Goal: Task Accomplishment & Management: Use online tool/utility

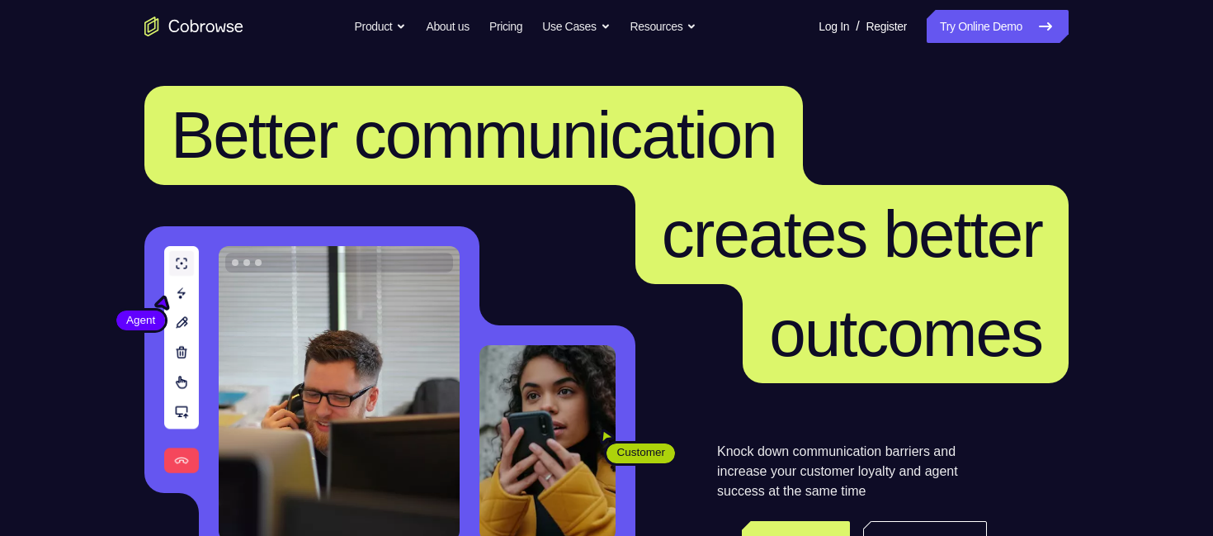
click at [103, 153] on header "Better communication creates better outcomes Customer Agent Agent Knock down co…" at bounding box center [606, 330] width 1056 height 554
click at [999, 20] on link "Try Online Demo" at bounding box center [998, 26] width 142 height 33
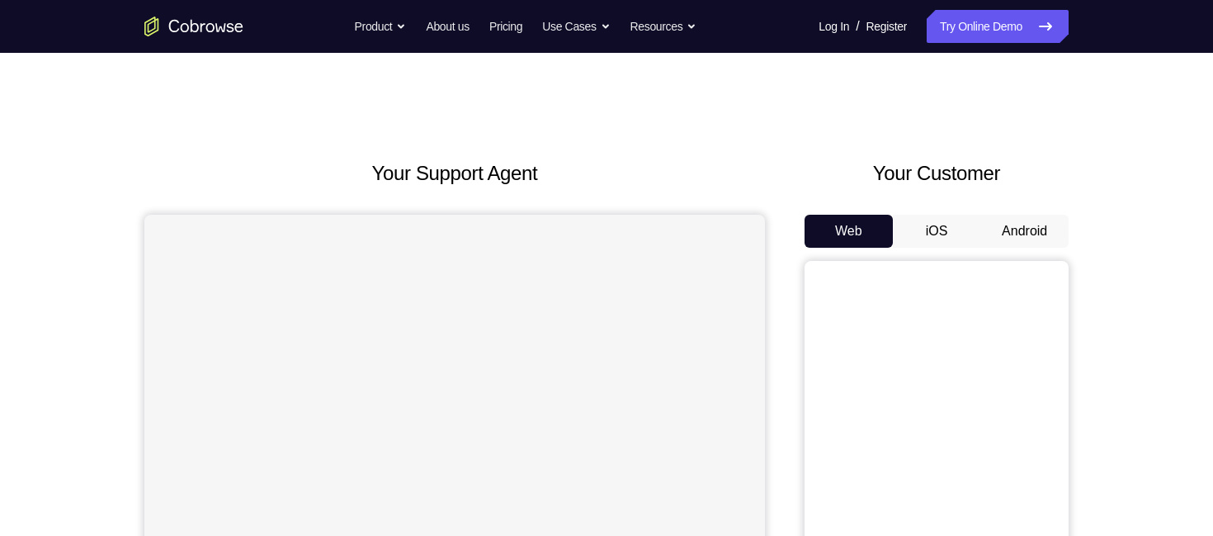
click at [1031, 234] on button "Android" at bounding box center [1024, 231] width 88 height 33
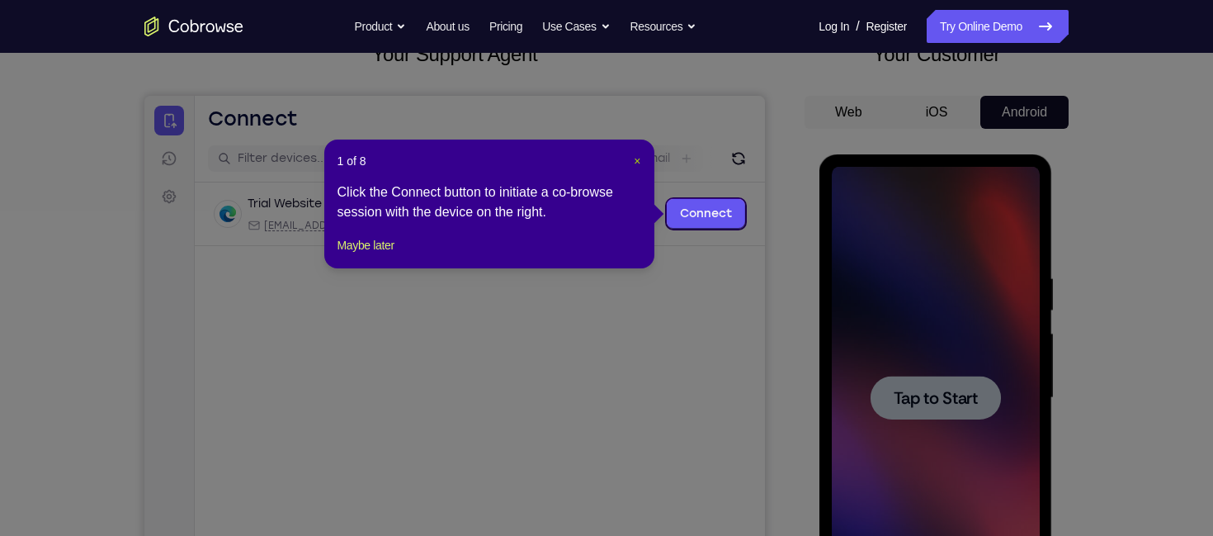
click at [634, 158] on span "×" at bounding box center [637, 160] width 7 height 13
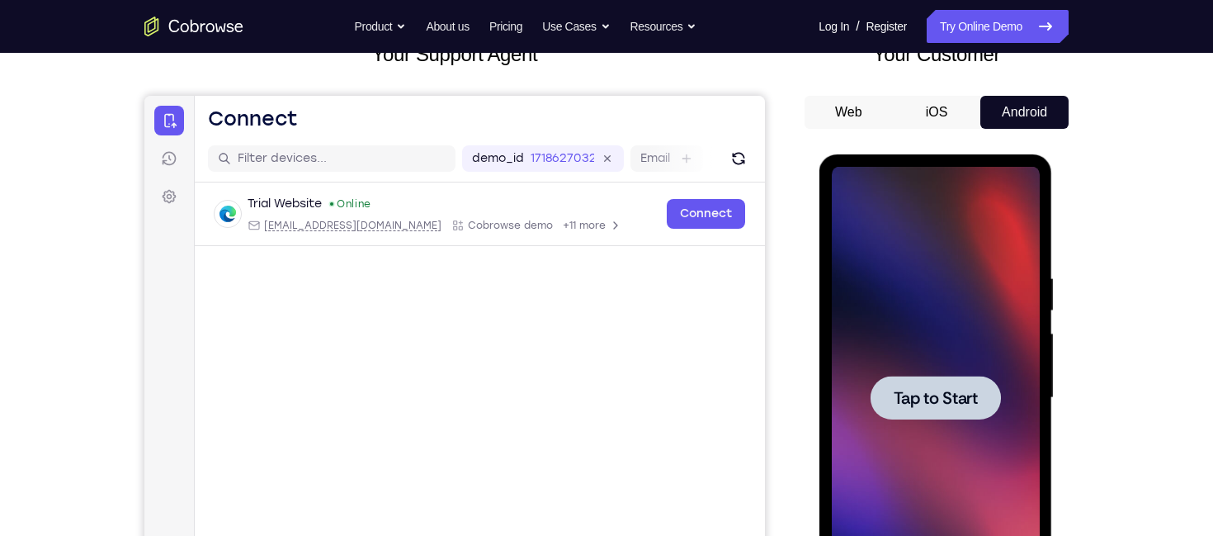
click at [1012, 420] on div at bounding box center [935, 398] width 208 height 462
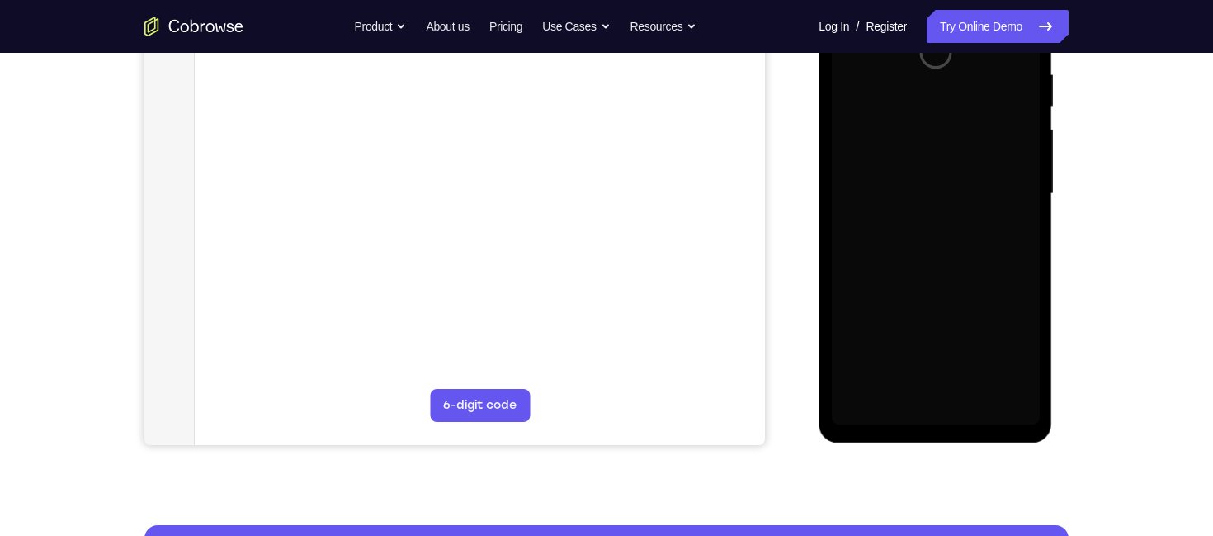
scroll to position [324, 0]
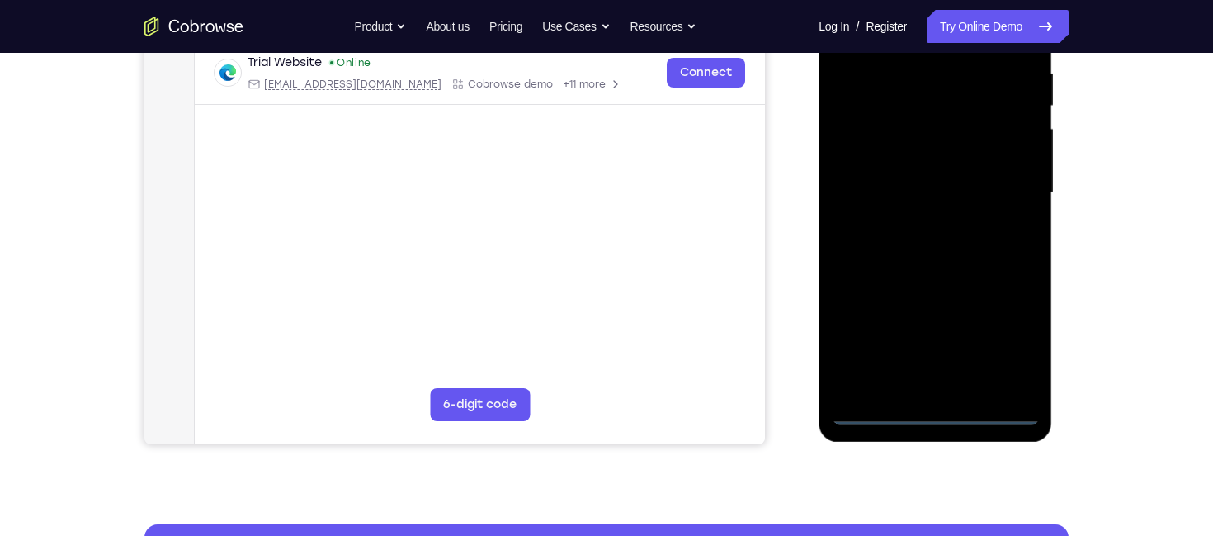
click at [934, 415] on div at bounding box center [935, 193] width 208 height 462
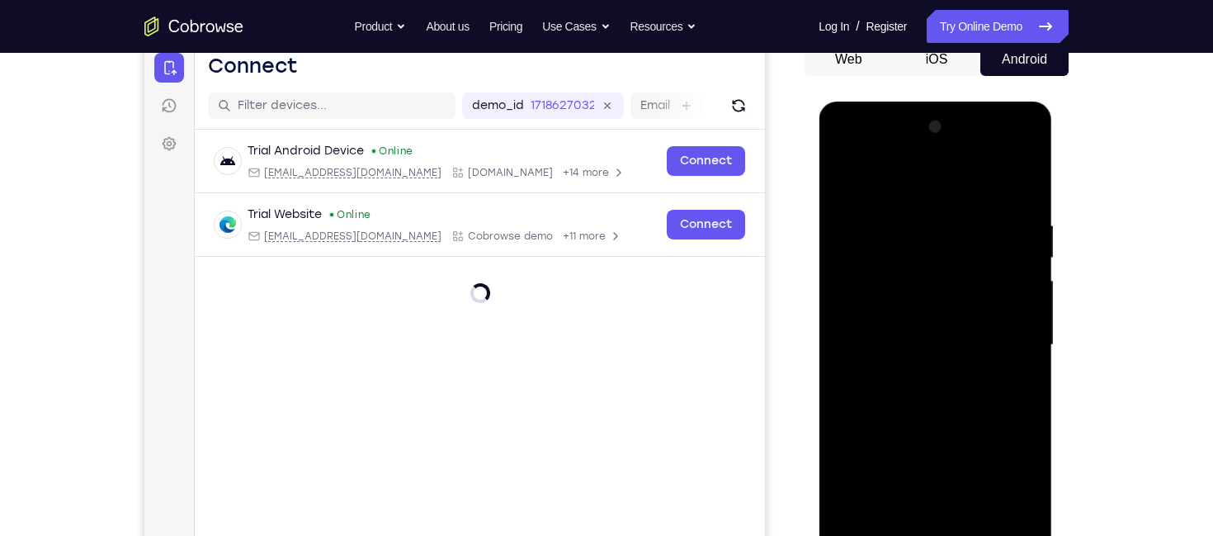
scroll to position [276, 0]
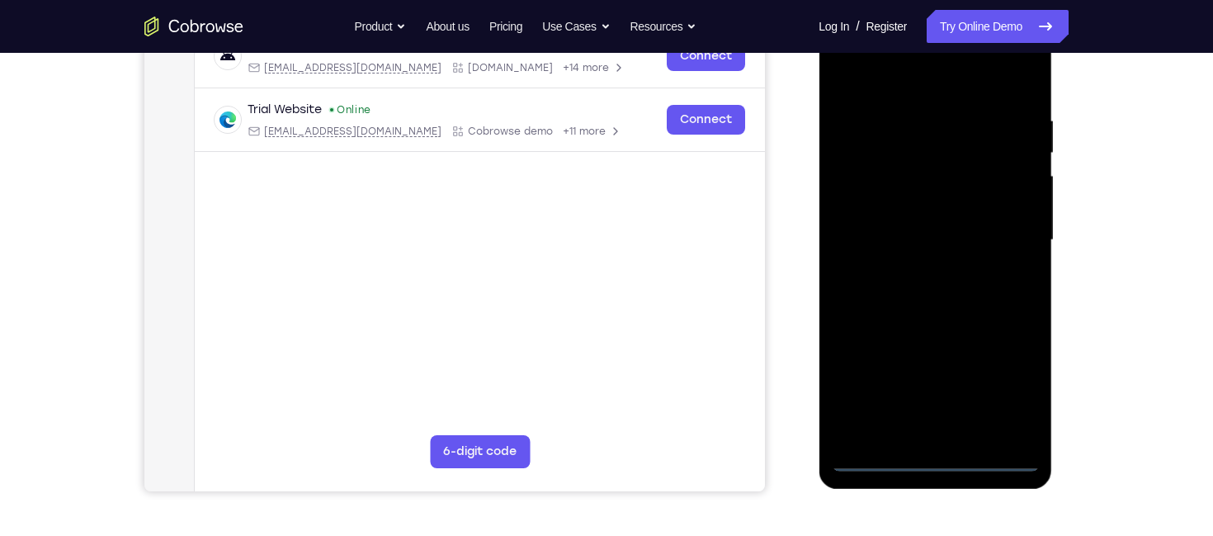
click at [999, 394] on div at bounding box center [935, 240] width 208 height 462
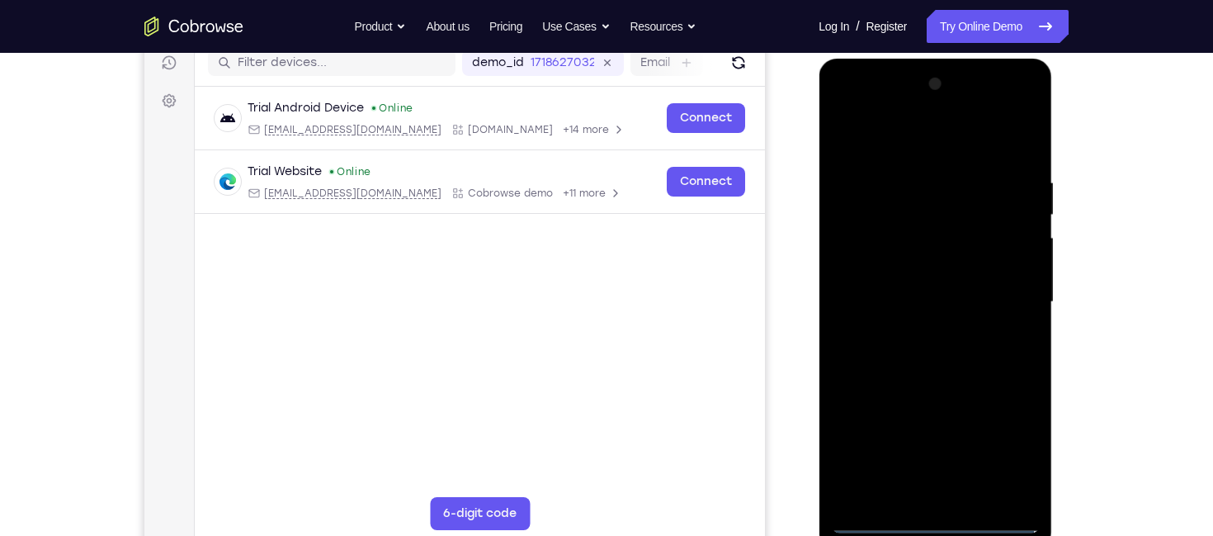
click at [845, 102] on div at bounding box center [935, 302] width 208 height 462
click at [995, 292] on div at bounding box center [935, 302] width 208 height 462
click at [919, 331] on div at bounding box center [935, 302] width 208 height 462
click at [881, 295] on div at bounding box center [935, 302] width 208 height 462
click at [862, 277] on div at bounding box center [935, 302] width 208 height 462
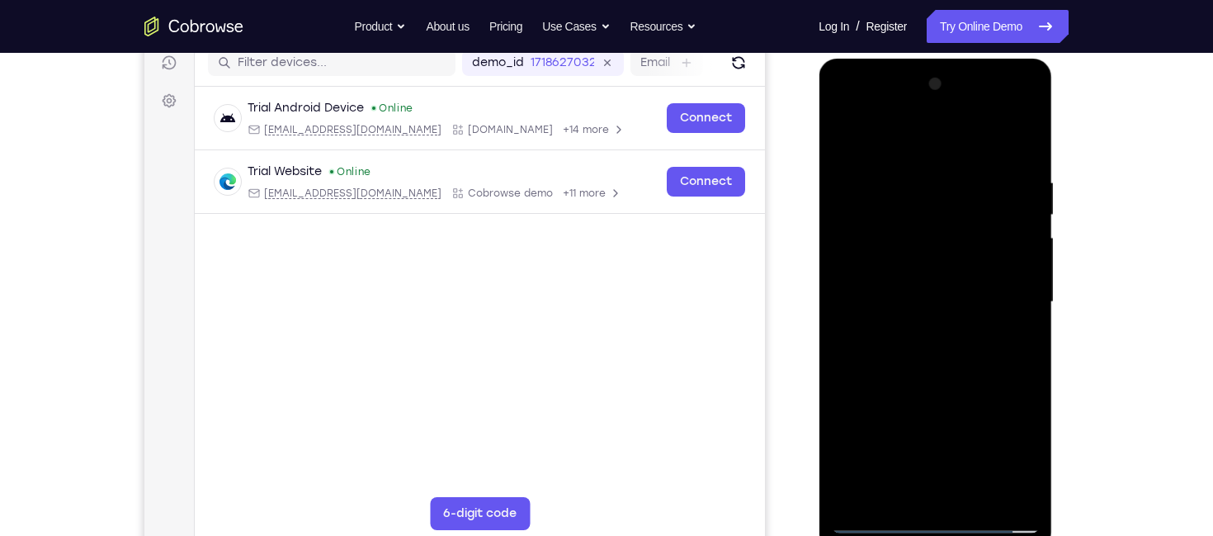
click at [980, 300] on div at bounding box center [935, 302] width 208 height 462
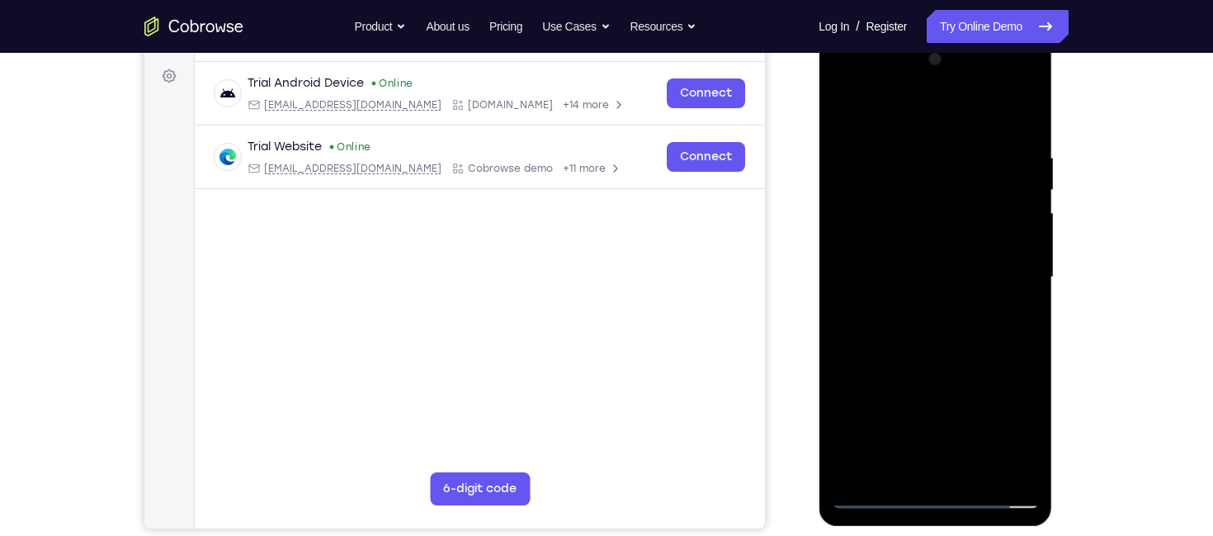
scroll to position [240, 0]
click at [900, 331] on div at bounding box center [935, 276] width 208 height 462
click at [1023, 139] on div at bounding box center [935, 276] width 208 height 462
click at [1027, 120] on div at bounding box center [935, 276] width 208 height 462
click at [1019, 137] on div at bounding box center [935, 276] width 208 height 462
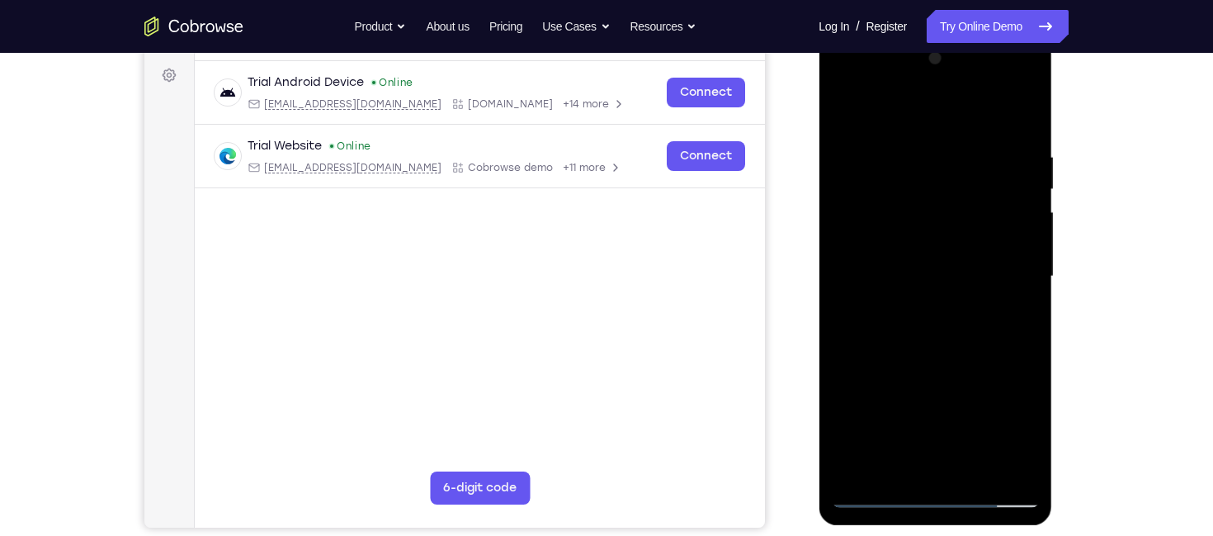
drag, startPoint x: 933, startPoint y: 338, endPoint x: 952, endPoint y: 257, distance: 83.9
click at [952, 257] on div at bounding box center [935, 276] width 208 height 462
click at [1018, 115] on div at bounding box center [935, 276] width 208 height 462
drag, startPoint x: 964, startPoint y: 280, endPoint x: 968, endPoint y: 236, distance: 43.9
click at [968, 236] on div at bounding box center [935, 276] width 208 height 462
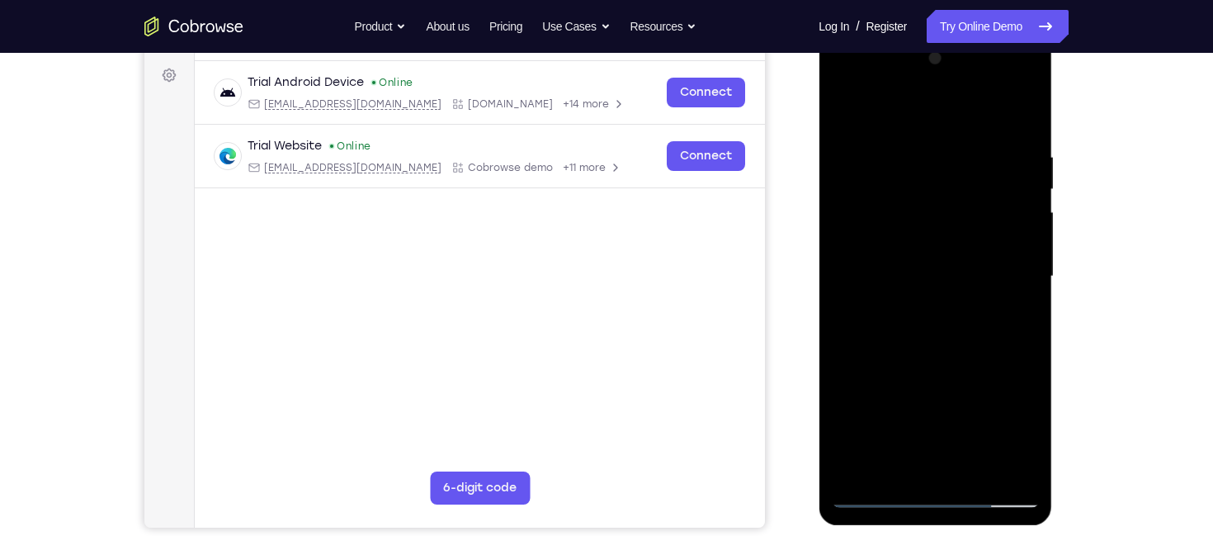
click at [1025, 295] on div at bounding box center [935, 276] width 208 height 462
drag, startPoint x: 920, startPoint y: 340, endPoint x: 940, endPoint y: 253, distance: 89.7
click at [940, 253] on div at bounding box center [935, 276] width 208 height 462
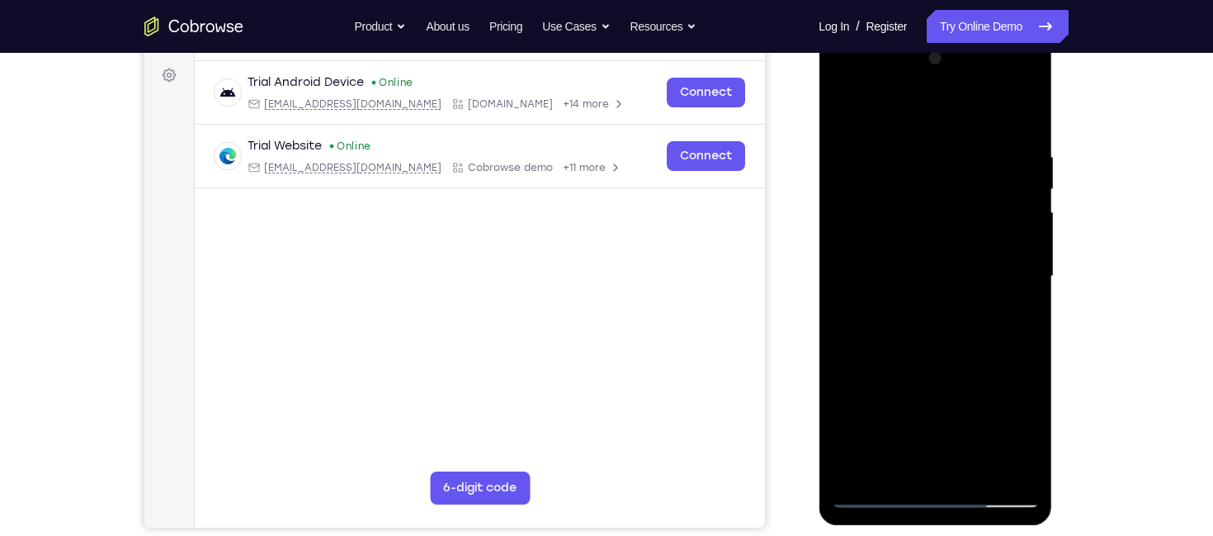
click at [842, 357] on div at bounding box center [935, 276] width 208 height 462
drag, startPoint x: 917, startPoint y: 253, endPoint x: 899, endPoint y: 376, distance: 125.1
click at [899, 376] on div at bounding box center [935, 276] width 208 height 462
click at [901, 141] on div at bounding box center [935, 276] width 208 height 462
click at [1009, 319] on div at bounding box center [935, 276] width 208 height 462
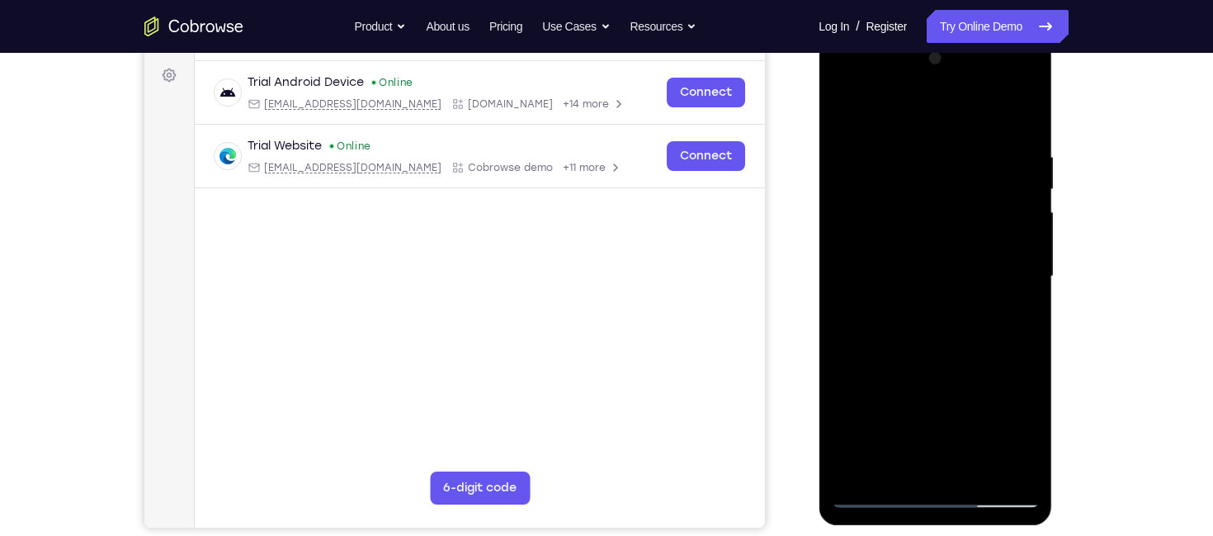
click at [1000, 464] on div at bounding box center [935, 276] width 208 height 462
click at [1020, 328] on div at bounding box center [935, 276] width 208 height 462
click at [1021, 358] on div at bounding box center [935, 276] width 208 height 462
click at [999, 462] on div at bounding box center [935, 276] width 208 height 462
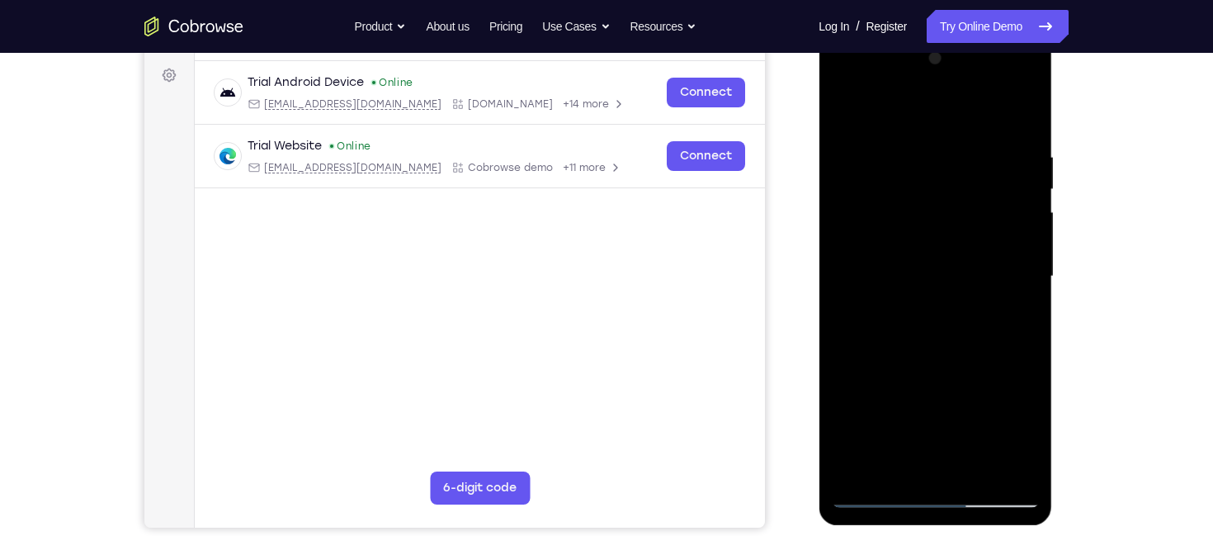
click at [1024, 309] on div at bounding box center [935, 276] width 208 height 462
click at [1016, 292] on div at bounding box center [935, 276] width 208 height 462
click at [854, 276] on div at bounding box center [935, 276] width 208 height 462
click at [1004, 275] on div at bounding box center [935, 276] width 208 height 462
click at [1009, 290] on div at bounding box center [935, 276] width 208 height 462
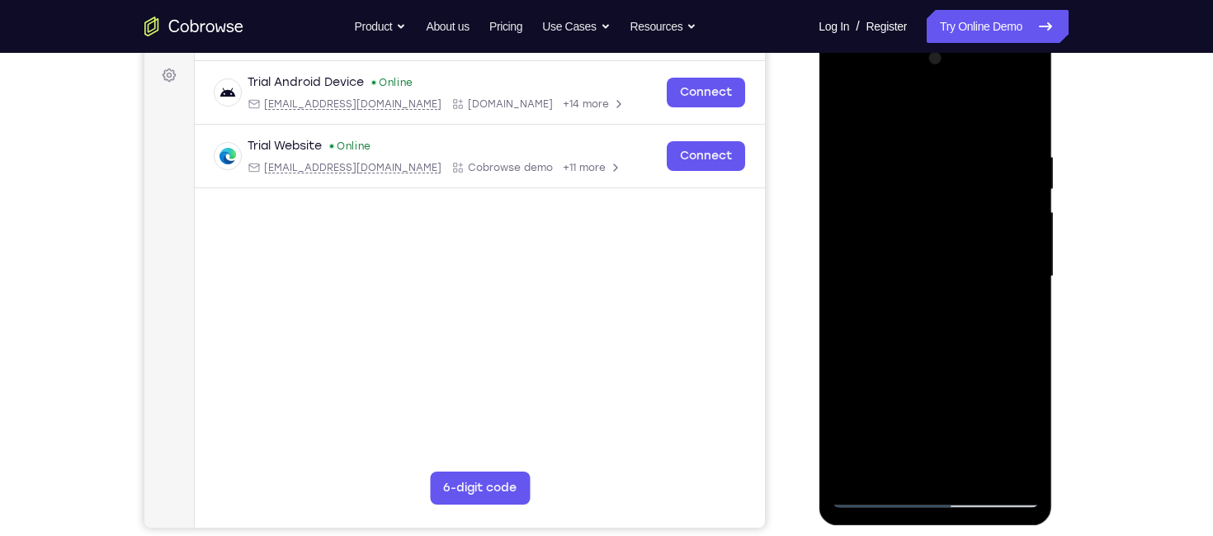
click at [993, 294] on div at bounding box center [935, 276] width 208 height 462
click at [983, 257] on div at bounding box center [935, 276] width 208 height 462
click at [1027, 272] on div at bounding box center [935, 276] width 208 height 462
click at [856, 305] on div at bounding box center [935, 276] width 208 height 462
click at [851, 326] on div at bounding box center [935, 276] width 208 height 462
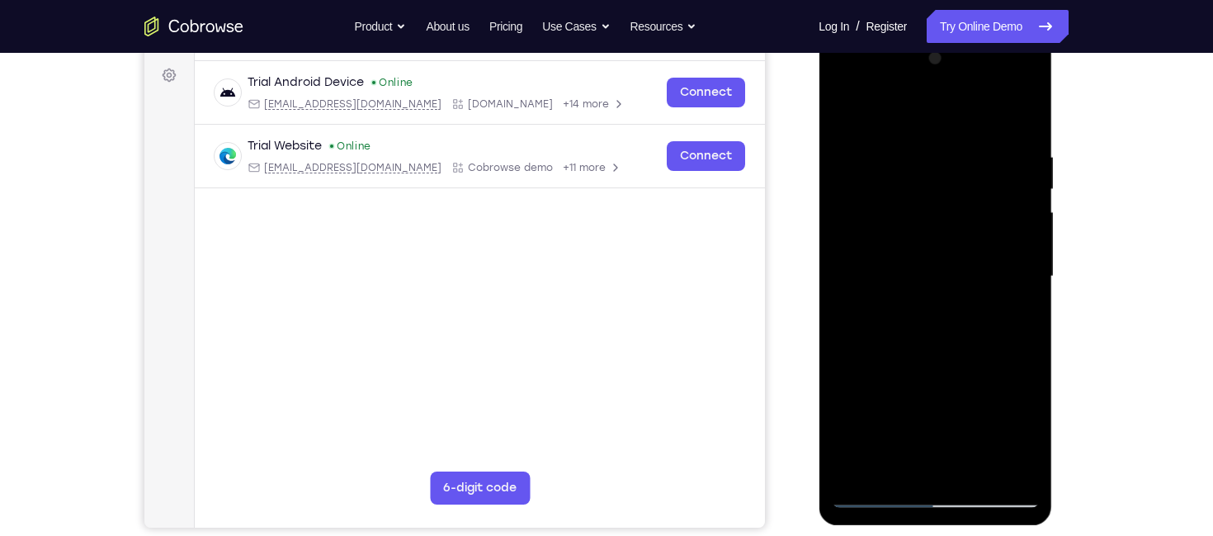
click at [848, 305] on div at bounding box center [935, 276] width 208 height 462
click at [999, 461] on div at bounding box center [935, 276] width 208 height 462
click at [1000, 465] on div at bounding box center [935, 276] width 208 height 462
click at [1003, 461] on div at bounding box center [935, 276] width 208 height 462
click at [995, 470] on div at bounding box center [935, 276] width 208 height 462
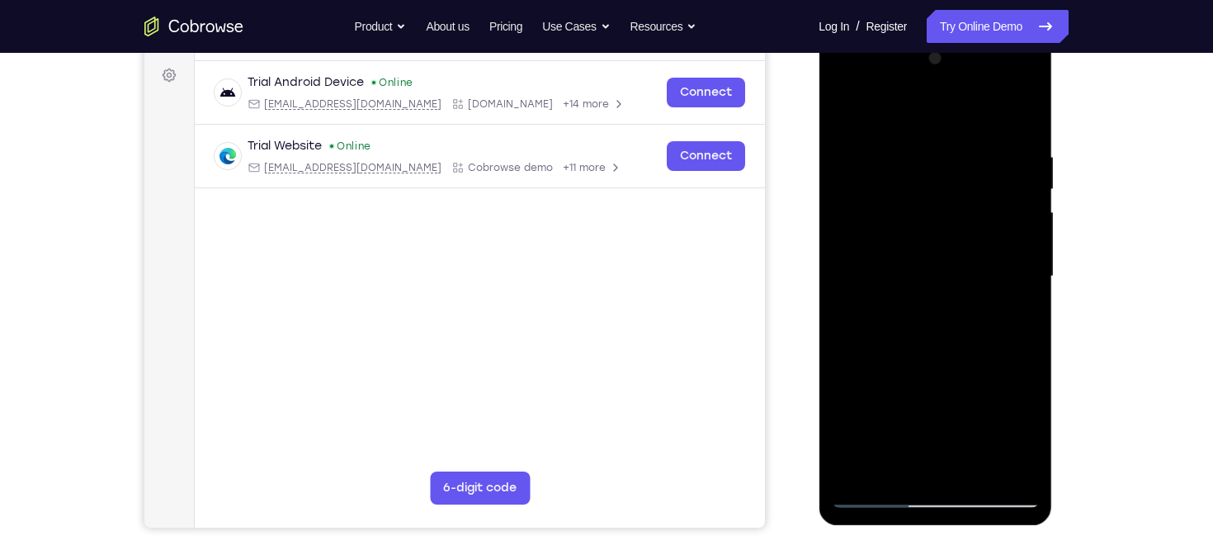
click at [999, 468] on div at bounding box center [935, 276] width 208 height 462
click at [842, 342] on div at bounding box center [935, 276] width 208 height 462
click at [994, 466] on div at bounding box center [935, 276] width 208 height 462
click at [1013, 394] on div at bounding box center [935, 276] width 208 height 462
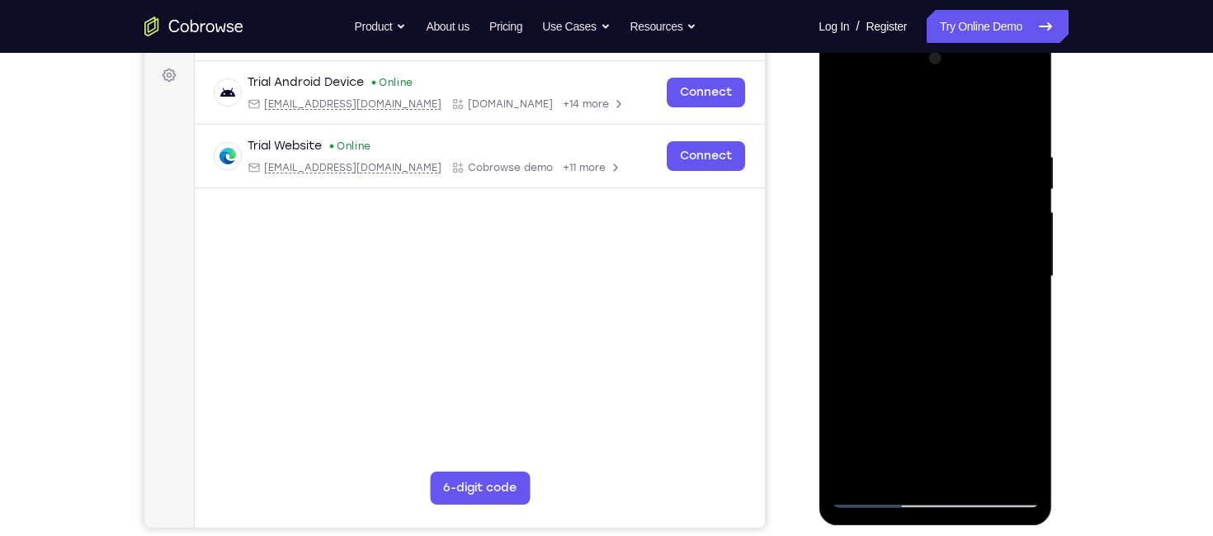
click at [1013, 394] on div at bounding box center [935, 276] width 208 height 462
click at [838, 342] on div at bounding box center [935, 276] width 208 height 462
click at [926, 366] on div at bounding box center [935, 276] width 208 height 462
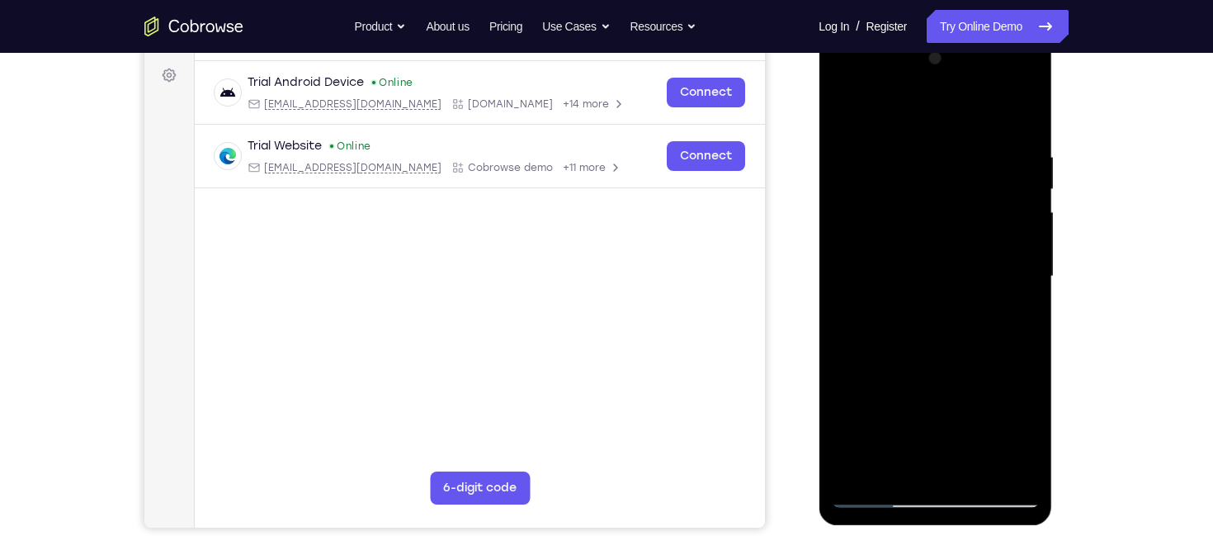
click at [1013, 328] on div at bounding box center [935, 276] width 208 height 462
click at [1016, 324] on div at bounding box center [935, 276] width 208 height 462
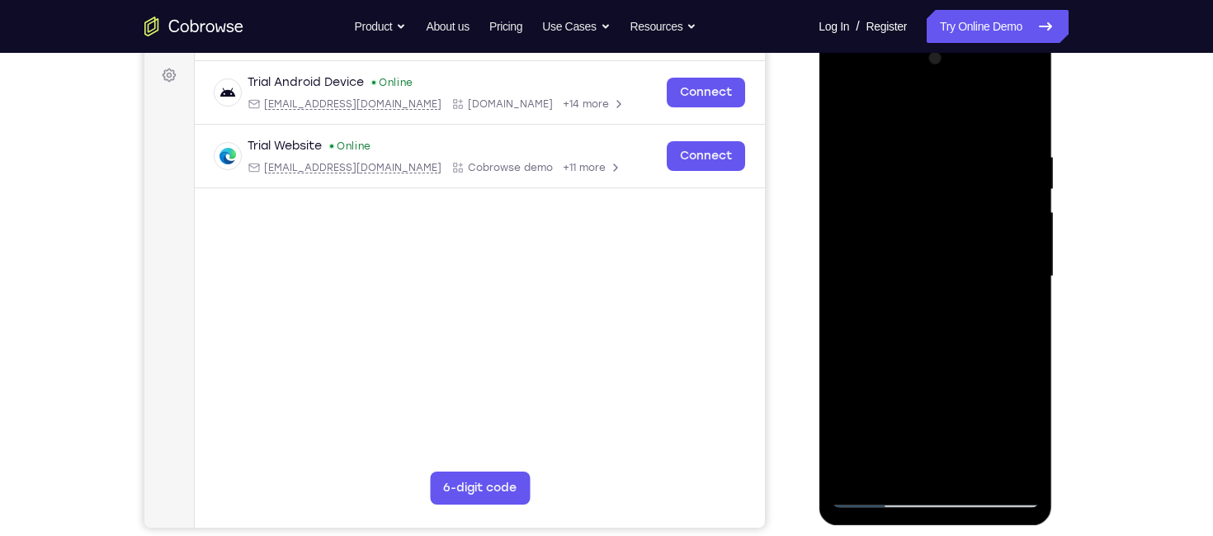
click at [852, 309] on div at bounding box center [935, 276] width 208 height 462
click at [1032, 335] on div at bounding box center [935, 276] width 208 height 462
click at [1023, 263] on div at bounding box center [935, 276] width 208 height 462
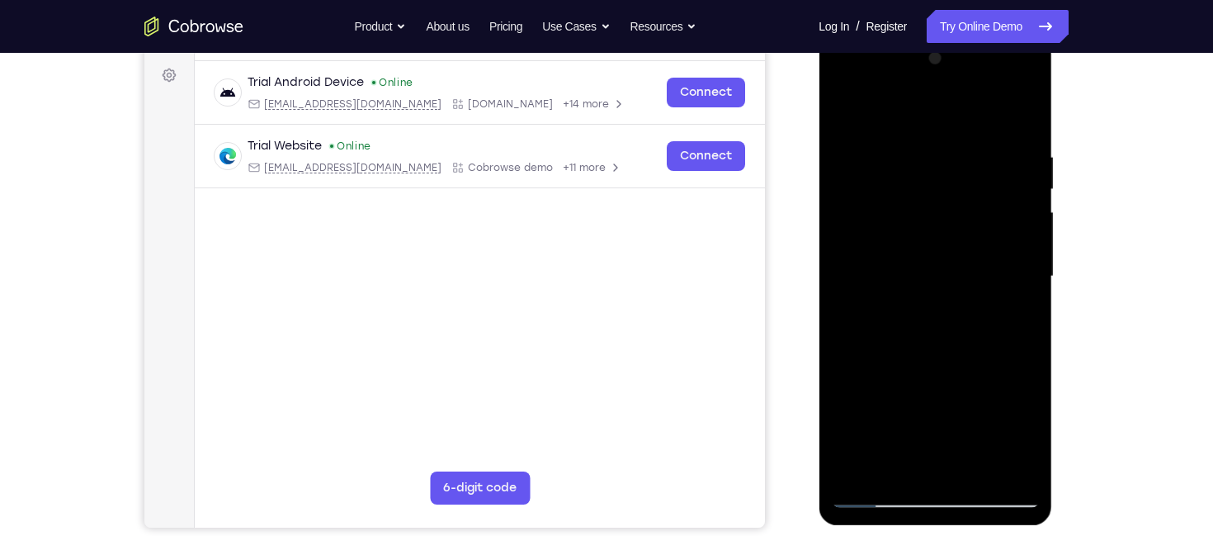
click at [1012, 338] on div at bounding box center [935, 276] width 208 height 462
click at [844, 160] on div at bounding box center [935, 276] width 208 height 462
click at [864, 168] on div at bounding box center [935, 276] width 208 height 462
click at [849, 118] on div at bounding box center [935, 276] width 208 height 462
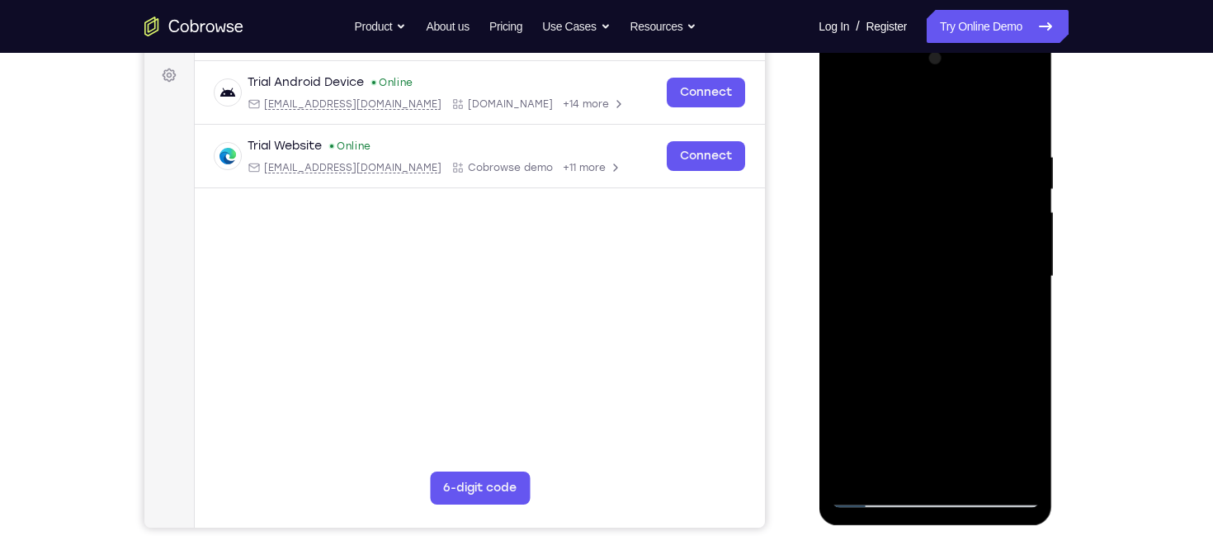
drag, startPoint x: 938, startPoint y: 416, endPoint x: 960, endPoint y: 298, distance: 119.9
click at [960, 298] on div at bounding box center [935, 276] width 208 height 462
drag, startPoint x: 923, startPoint y: 385, endPoint x: 926, endPoint y: 246, distance: 138.7
click at [926, 246] on div at bounding box center [935, 276] width 208 height 462
drag, startPoint x: 935, startPoint y: 368, endPoint x: 938, endPoint y: 234, distance: 133.7
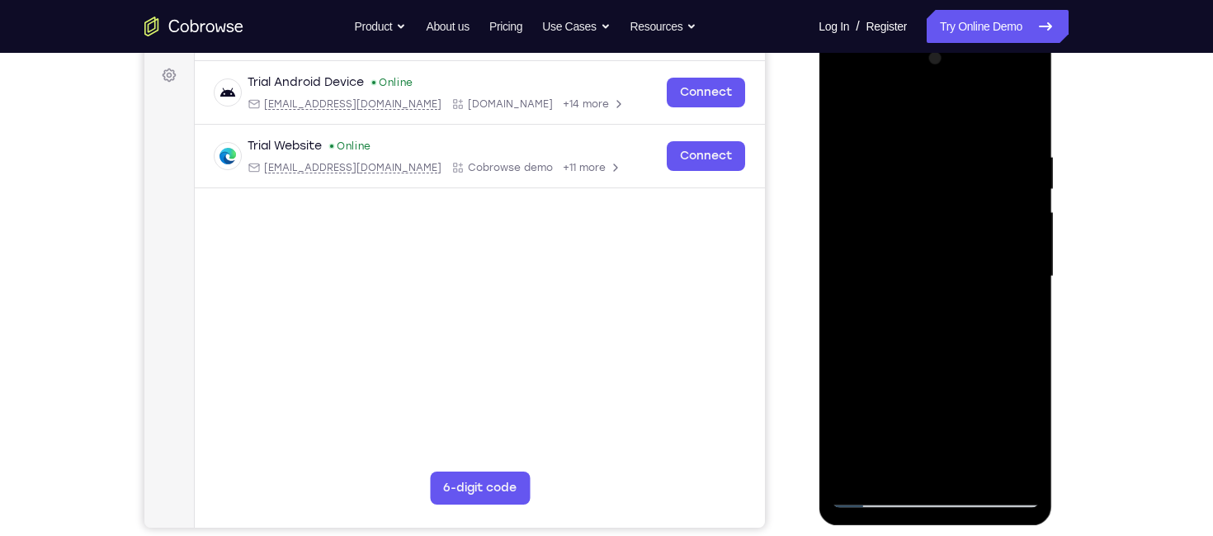
click at [938, 234] on div at bounding box center [935, 276] width 208 height 462
drag, startPoint x: 924, startPoint y: 399, endPoint x: 933, endPoint y: 292, distance: 107.7
click at [933, 292] on div at bounding box center [935, 276] width 208 height 462
drag, startPoint x: 966, startPoint y: 376, endPoint x: 973, endPoint y: 267, distance: 109.1
click at [973, 267] on div at bounding box center [935, 276] width 208 height 462
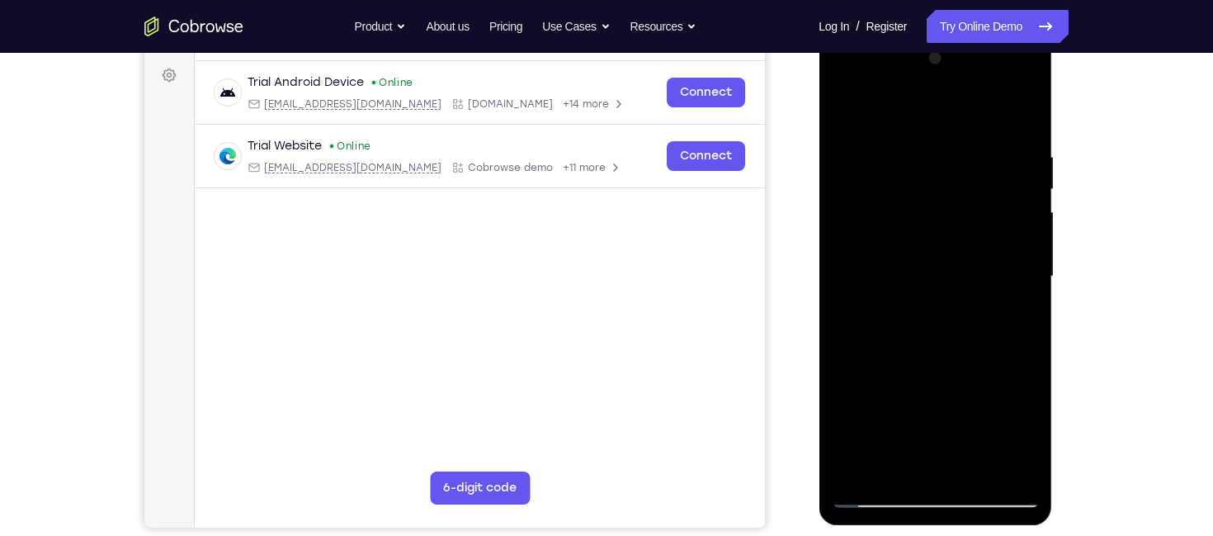
drag, startPoint x: 923, startPoint y: 324, endPoint x: 920, endPoint y: 252, distance: 71.9
click at [920, 252] on div at bounding box center [935, 276] width 208 height 462
click at [933, 331] on div at bounding box center [935, 276] width 208 height 462
drag, startPoint x: 919, startPoint y: 239, endPoint x: 940, endPoint y: 312, distance: 75.7
click at [940, 312] on div at bounding box center [935, 276] width 208 height 462
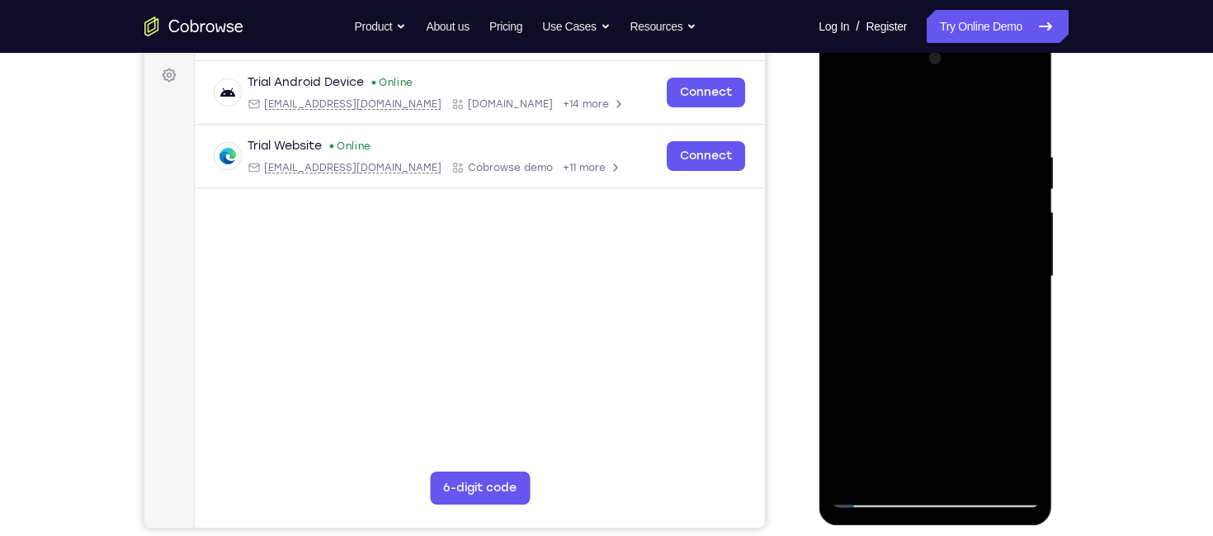
click at [844, 115] on div at bounding box center [935, 276] width 208 height 462
drag, startPoint x: 914, startPoint y: 203, endPoint x: 961, endPoint y: 157, distance: 65.9
click at [961, 157] on div at bounding box center [935, 276] width 208 height 462
click at [848, 168] on div at bounding box center [935, 276] width 208 height 462
click at [1036, 332] on div at bounding box center [935, 276] width 208 height 462
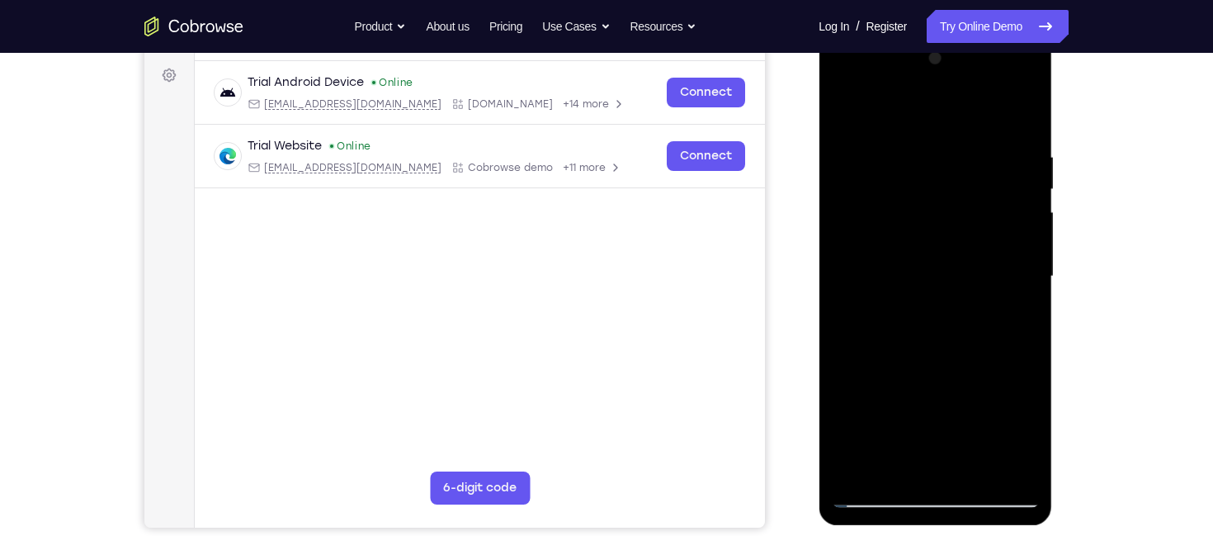
click at [1026, 342] on div at bounding box center [935, 276] width 208 height 462
click at [1026, 363] on div at bounding box center [935, 276] width 208 height 462
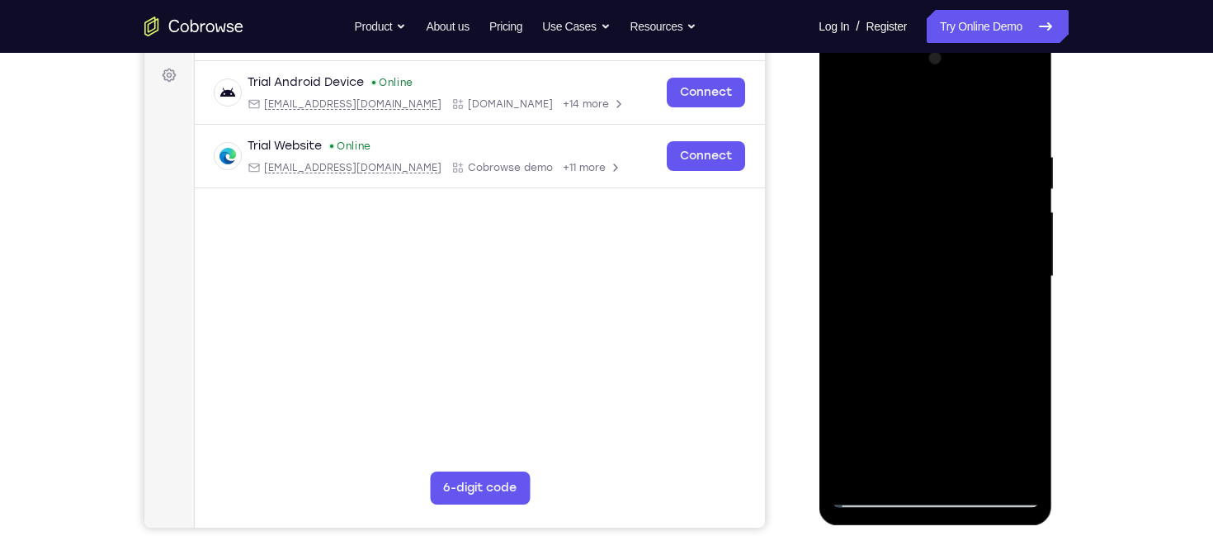
click at [1026, 363] on div at bounding box center [935, 276] width 208 height 462
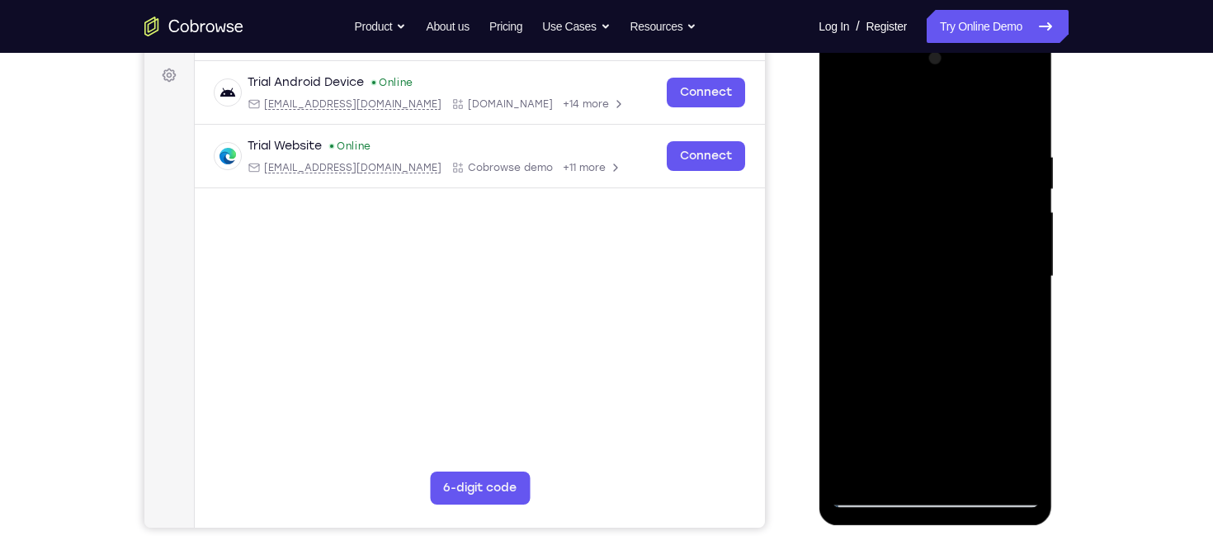
click at [1026, 363] on div at bounding box center [935, 276] width 208 height 462
click at [938, 319] on div at bounding box center [935, 276] width 208 height 462
click at [1023, 281] on div at bounding box center [935, 276] width 208 height 462
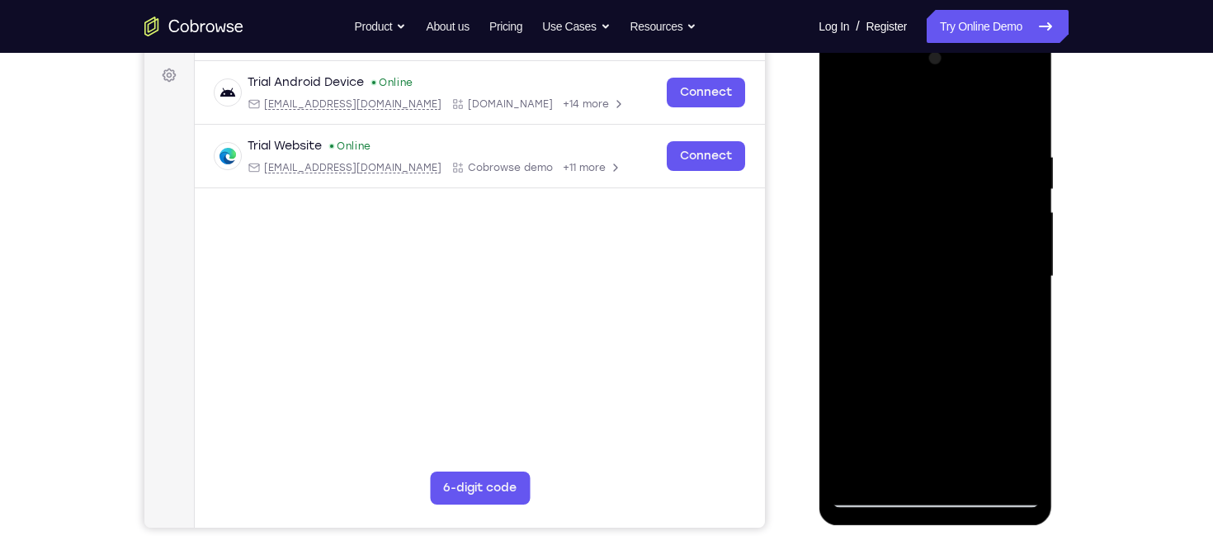
click at [1023, 281] on div at bounding box center [935, 276] width 208 height 462
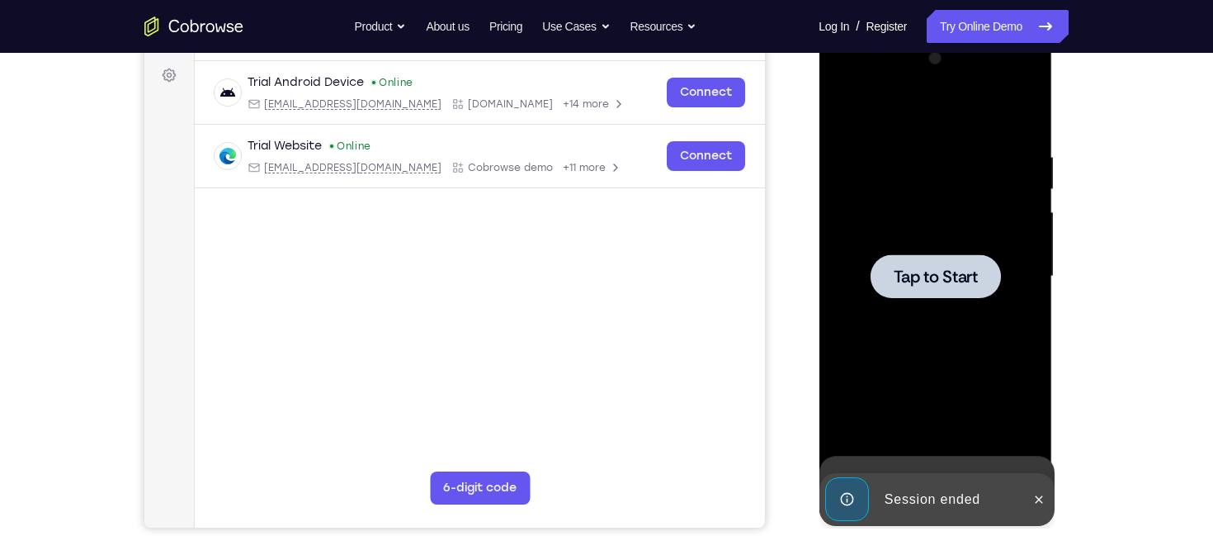
click at [1023, 281] on div at bounding box center [935, 276] width 208 height 462
